Goal: Obtain resource: Obtain resource

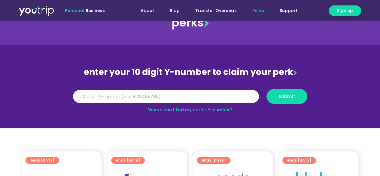
scroll to position [30, 0]
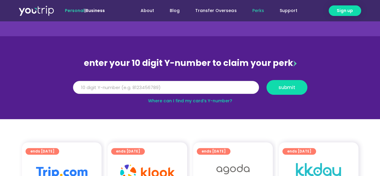
click at [188, 82] on input "Y Number" at bounding box center [166, 87] width 186 height 13
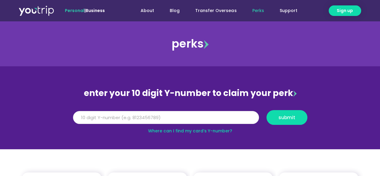
click at [183, 123] on input "Y Number" at bounding box center [166, 117] width 186 height 13
click at [135, 117] on input "Y Number" at bounding box center [166, 117] width 186 height 13
type input "8186273967"
click at [266, 110] on button "submit" at bounding box center [286, 117] width 41 height 15
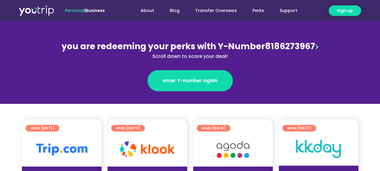
scroll to position [120, 0]
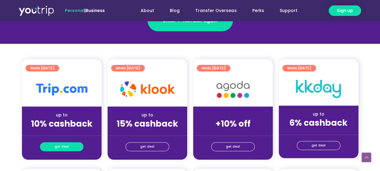
click at [73, 144] on link "get deal" at bounding box center [62, 146] width 44 height 9
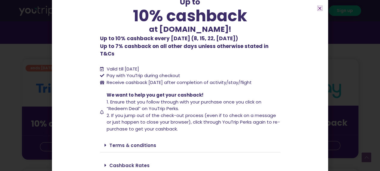
scroll to position [50, 0]
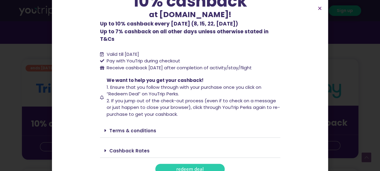
click at [192, 167] on span "redeem deal" at bounding box center [189, 169] width 27 height 5
